Goal: Transaction & Acquisition: Obtain resource

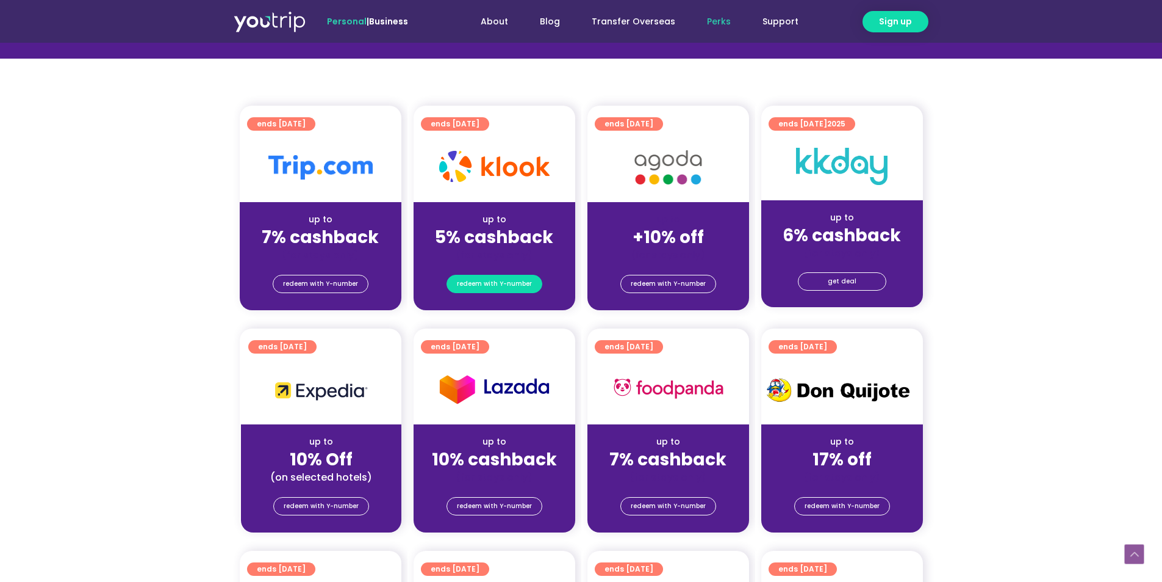
click at [499, 286] on span "redeem with Y-number" at bounding box center [494, 283] width 75 height 17
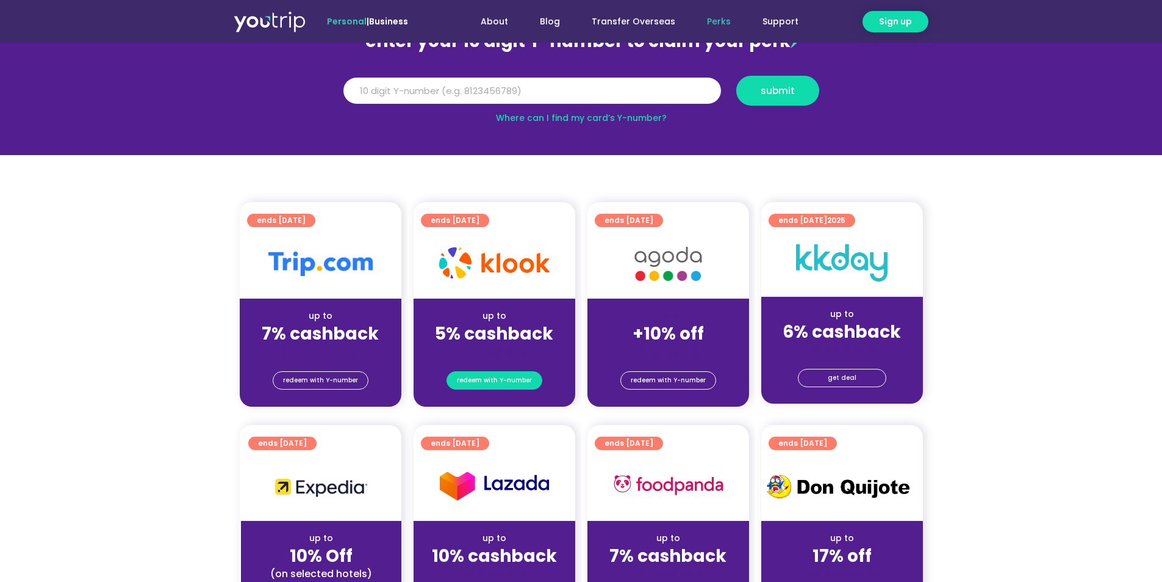
scroll to position [134, 0]
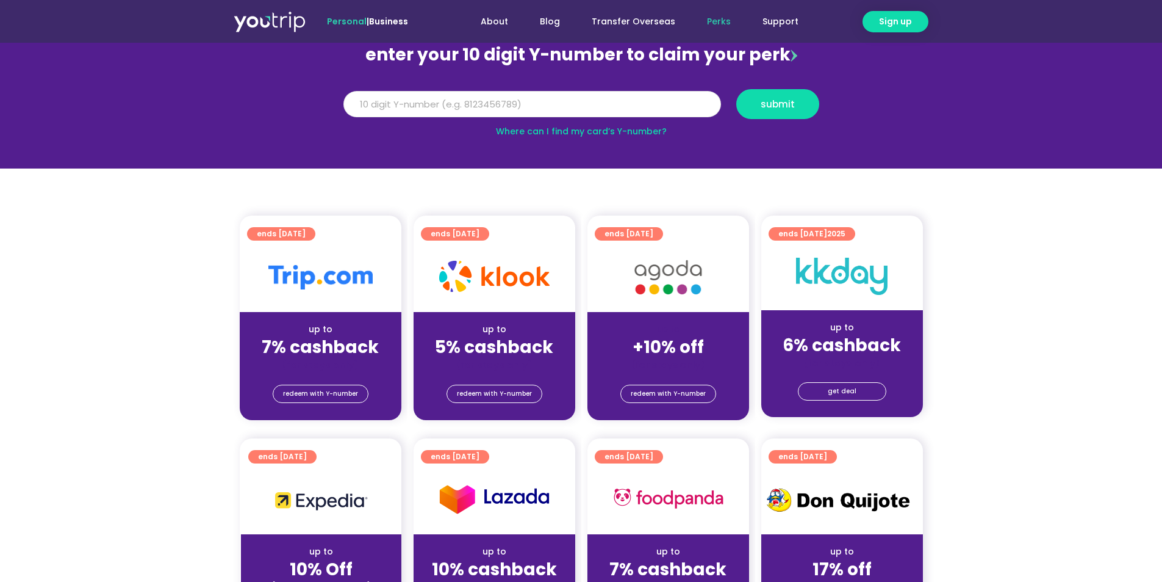
click at [474, 114] on input "Y Number" at bounding box center [533, 104] width 378 height 27
type input "8165610095"
click at [769, 112] on button "submit" at bounding box center [778, 104] width 83 height 30
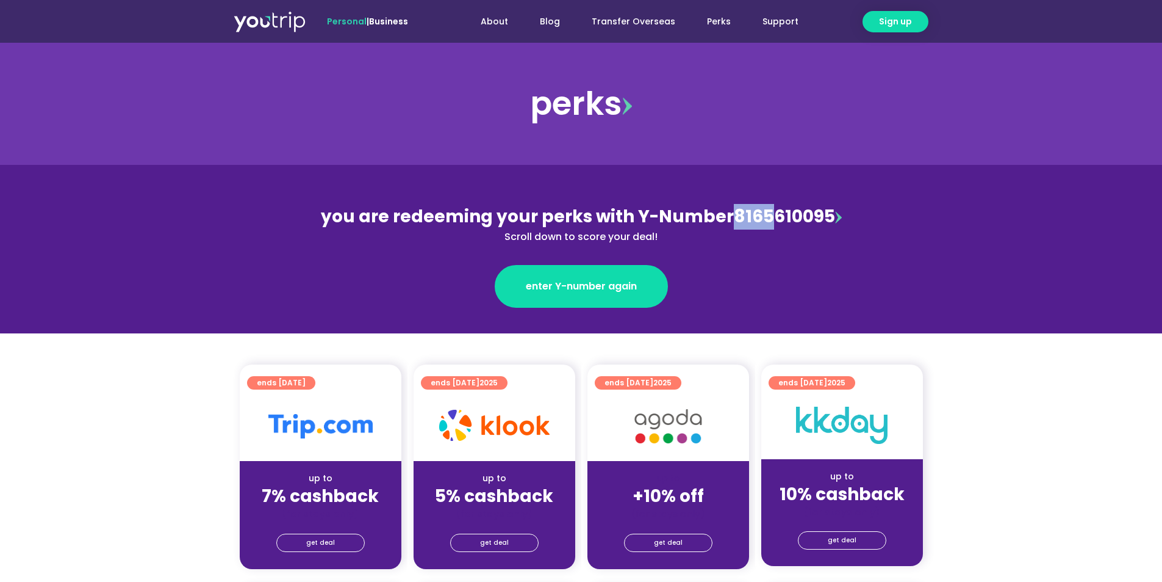
drag, startPoint x: 729, startPoint y: 215, endPoint x: 769, endPoint y: 217, distance: 39.7
click at [769, 217] on div "you are redeeming your perks with Y-Number 8165610095 Scroll down to score your…" at bounding box center [582, 224] width 530 height 40
click at [787, 222] on div "you are redeeming your perks with Y-Number 8165610095 Scroll down to score your…" at bounding box center [582, 224] width 530 height 40
click at [502, 536] on span "get deal" at bounding box center [494, 542] width 29 height 17
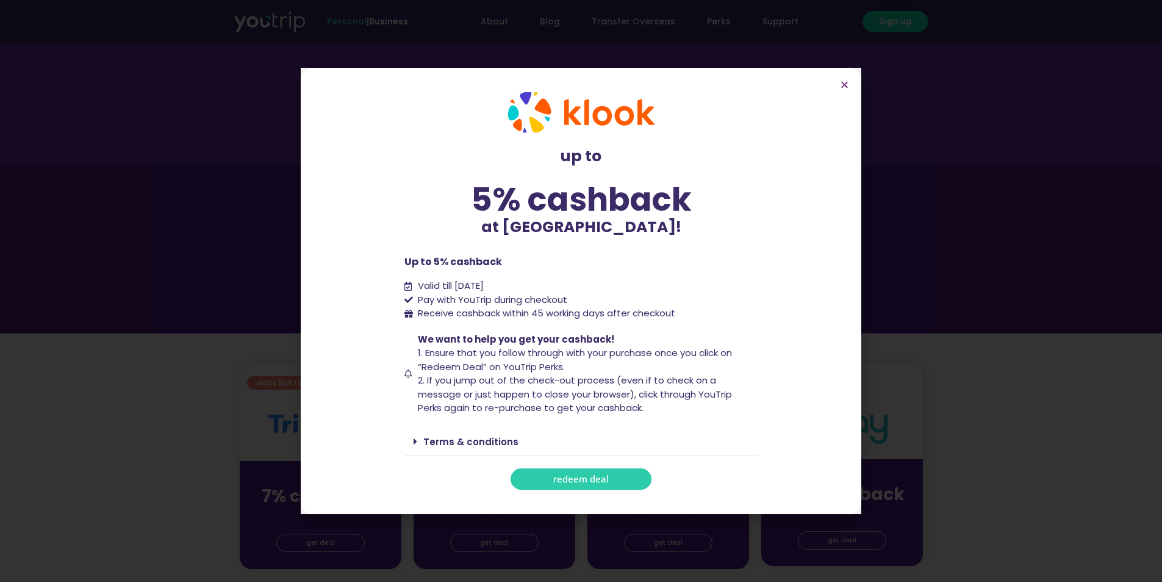
click at [584, 485] on link "redeem deal" at bounding box center [581, 478] width 141 height 21
drag, startPoint x: 583, startPoint y: 482, endPoint x: 838, endPoint y: 86, distance: 471.1
click at [837, 84] on section "up to 5% cashback at Klook! up to 5% cashback at Klook! Up to 5% cashback Valid…" at bounding box center [581, 291] width 561 height 446
click at [852, 84] on section "up to 5% cashback at Klook! up to 5% cashback at Klook! Up to 5% cashback Valid…" at bounding box center [581, 291] width 561 height 446
click at [848, 84] on icon "Close" at bounding box center [844, 84] width 9 height 9
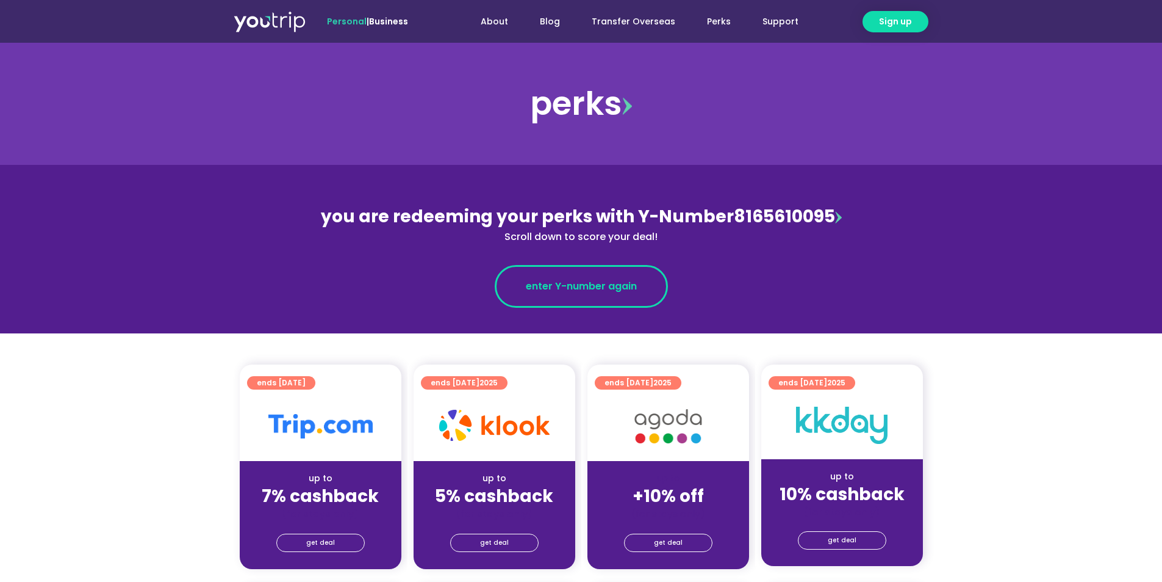
click at [600, 284] on span "enter Y-number again" at bounding box center [581, 286] width 111 height 15
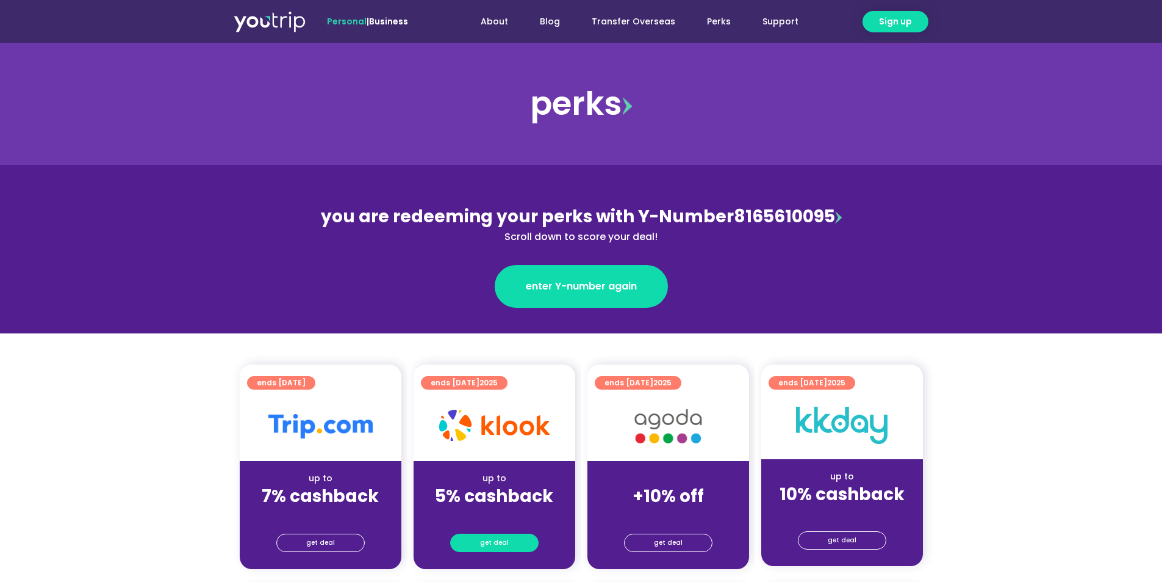
click at [522, 545] on link "get deal" at bounding box center [494, 542] width 88 height 18
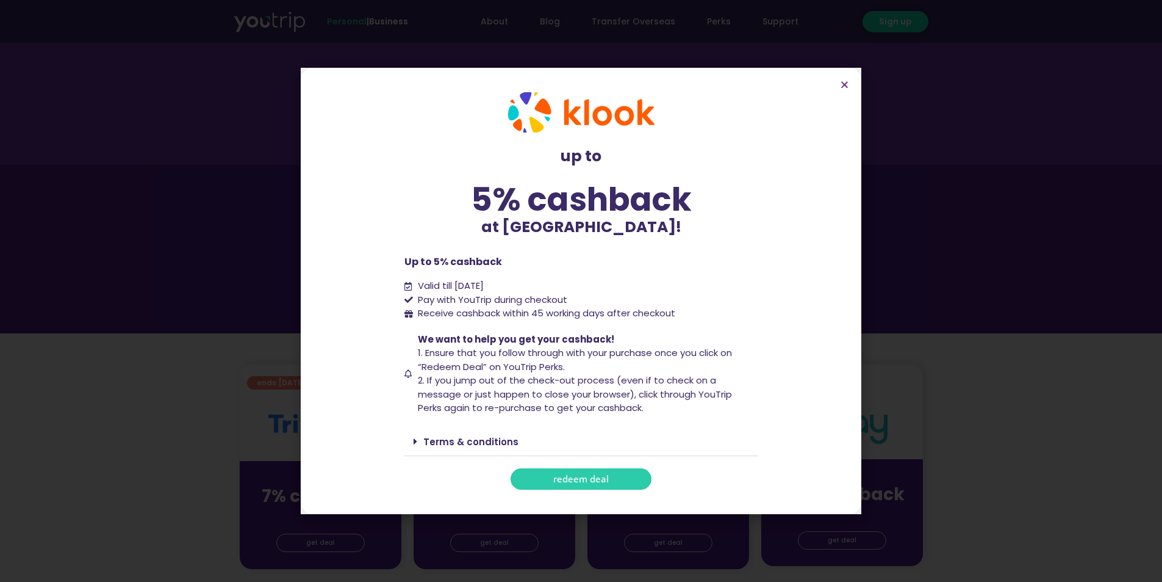
click at [571, 481] on span "redeem deal" at bounding box center [581, 478] width 56 height 9
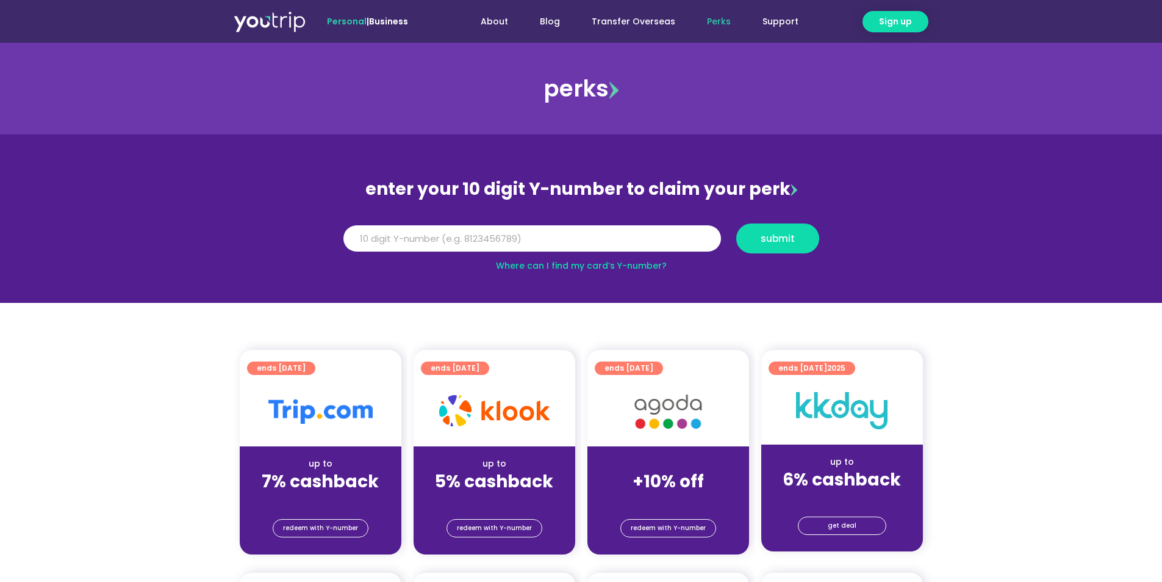
click at [480, 222] on div "Y Number submit" at bounding box center [581, 238] width 488 height 42
click at [486, 234] on input "Y Number" at bounding box center [533, 238] width 378 height 27
type input "8165610095"
click at [762, 227] on button "submit" at bounding box center [778, 238] width 83 height 30
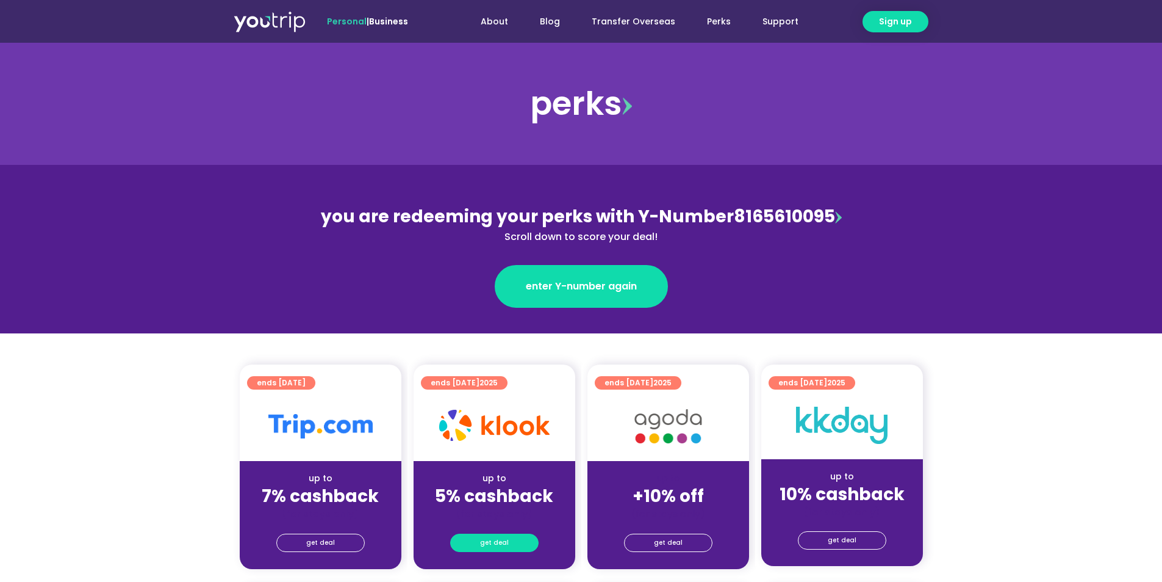
click at [507, 537] on link "get deal" at bounding box center [494, 542] width 88 height 18
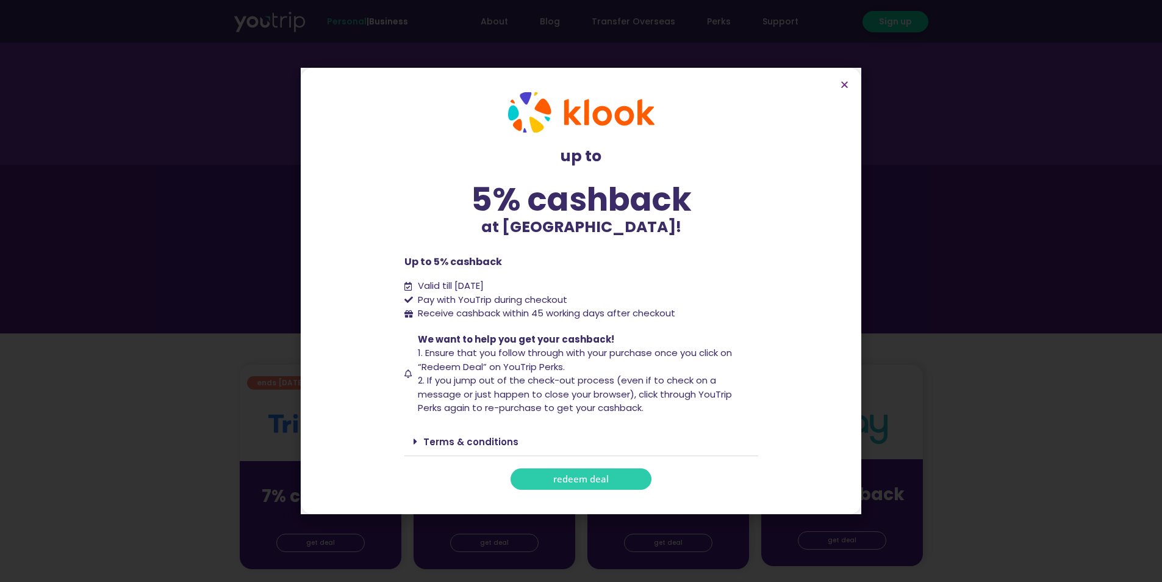
click at [851, 90] on section "up to 5% cashback at Klook! up to 5% cashback at Klook! Up to 5% cashback Valid…" at bounding box center [581, 291] width 561 height 446
click at [848, 87] on icon "Close" at bounding box center [844, 84] width 9 height 9
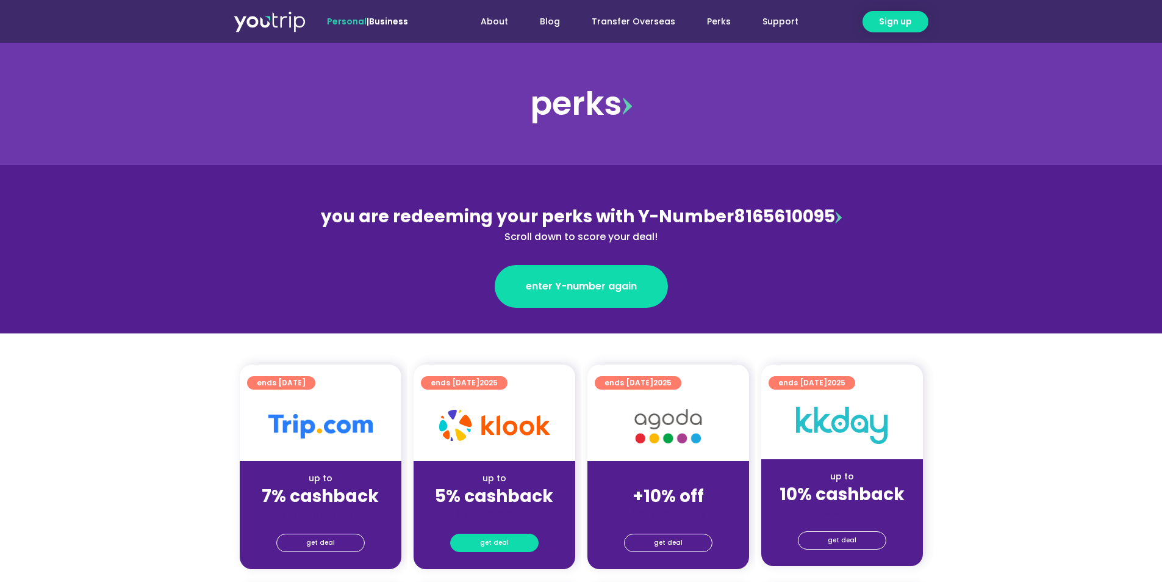
click at [516, 535] on link "get deal" at bounding box center [494, 542] width 88 height 18
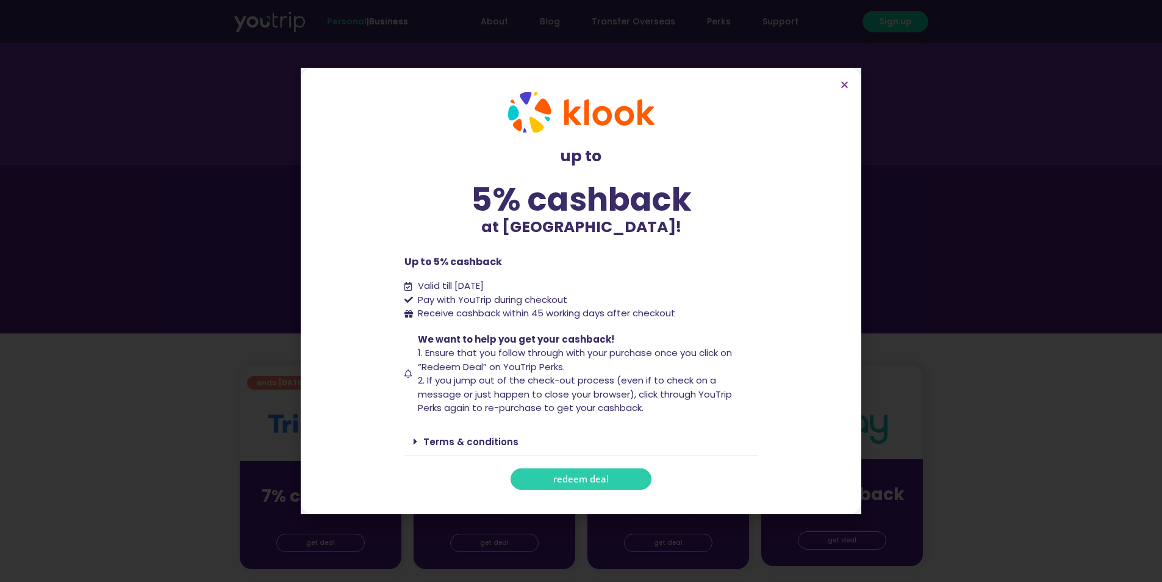
click at [591, 475] on span "redeem deal" at bounding box center [581, 478] width 56 height 9
click at [585, 485] on link "redeem deal" at bounding box center [581, 478] width 141 height 21
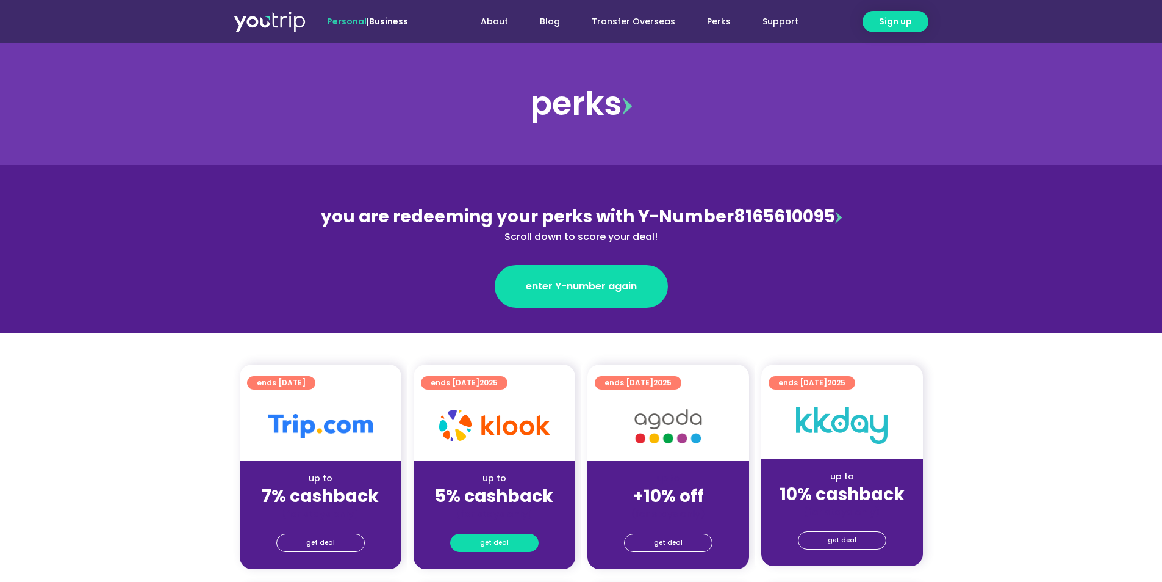
click at [523, 545] on link "get deal" at bounding box center [494, 542] width 88 height 18
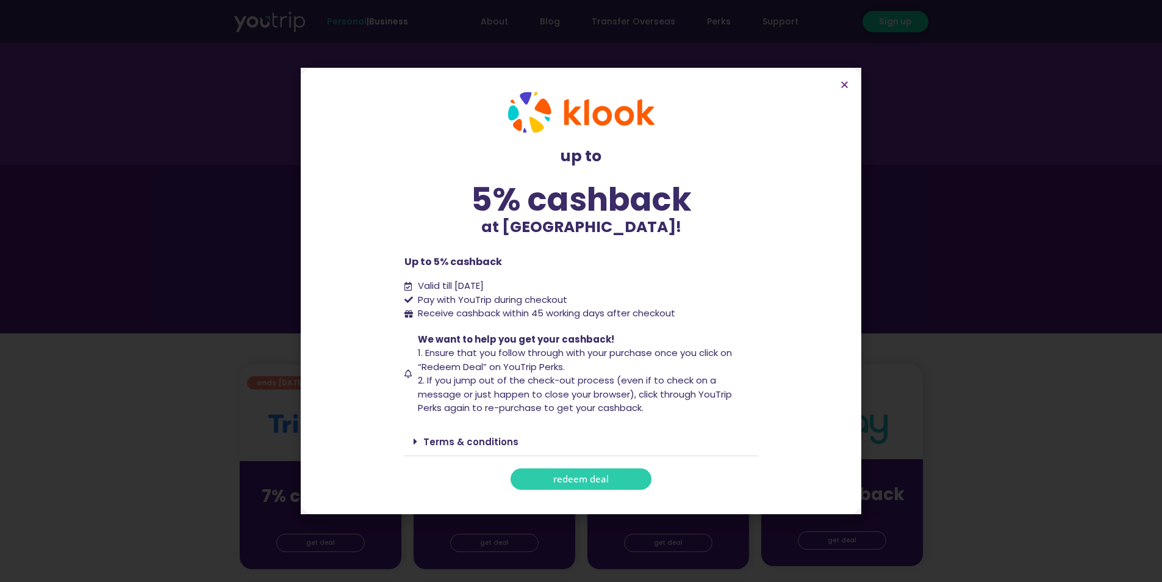
click at [595, 486] on link "redeem deal" at bounding box center [581, 478] width 141 height 21
